Goal: Information Seeking & Learning: Learn about a topic

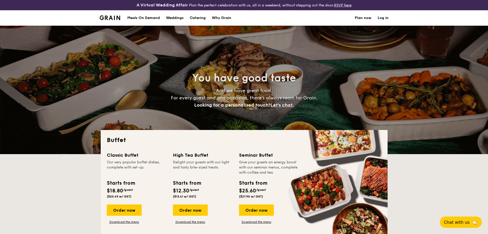
select select
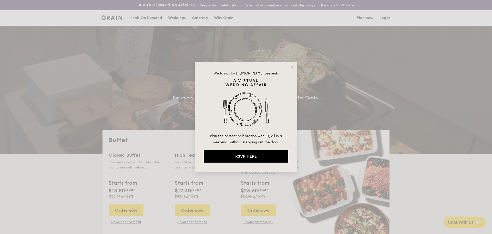
click at [289, 66] on div "Weddings by [PERSON_NAME] presents Plan the perfect celebration with us, all in…" at bounding box center [246, 117] width 103 height 110
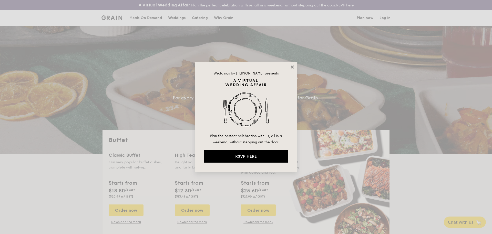
click at [291, 66] on icon at bounding box center [292, 67] width 5 height 5
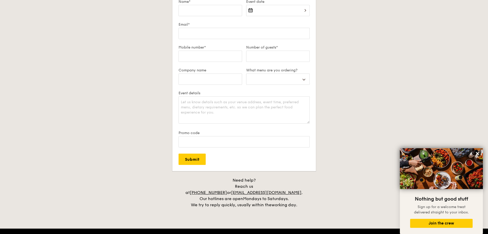
scroll to position [1051, 0]
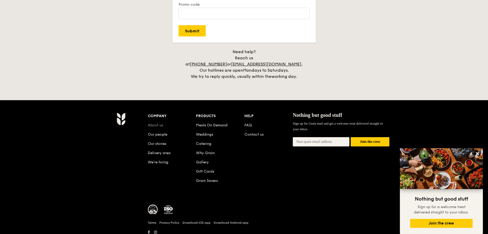
click at [154, 123] on link "About us" at bounding box center [155, 125] width 15 height 4
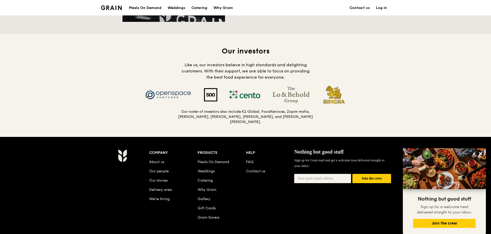
scroll to position [359, 0]
